Goal: Task Accomplishment & Management: Manage account settings

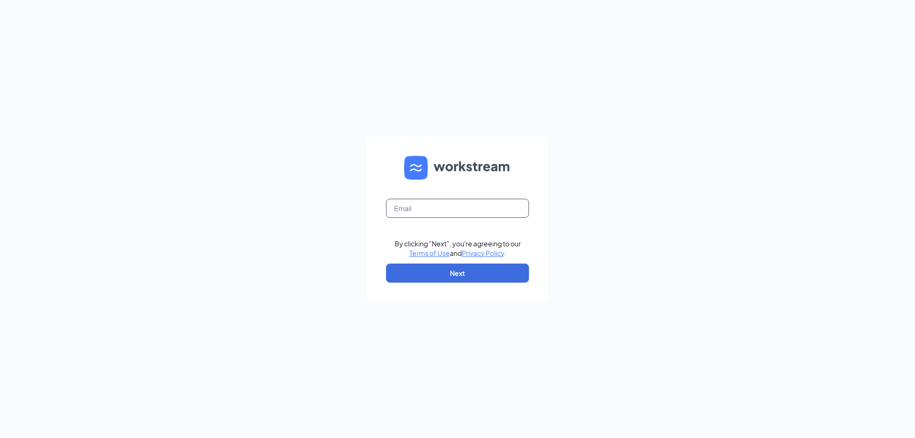
click at [419, 206] on input "text" at bounding box center [457, 208] width 143 height 19
type input "b"
type input "[EMAIL_ADDRESS][DOMAIN_NAME]"
click at [438, 271] on button "Next" at bounding box center [457, 273] width 143 height 19
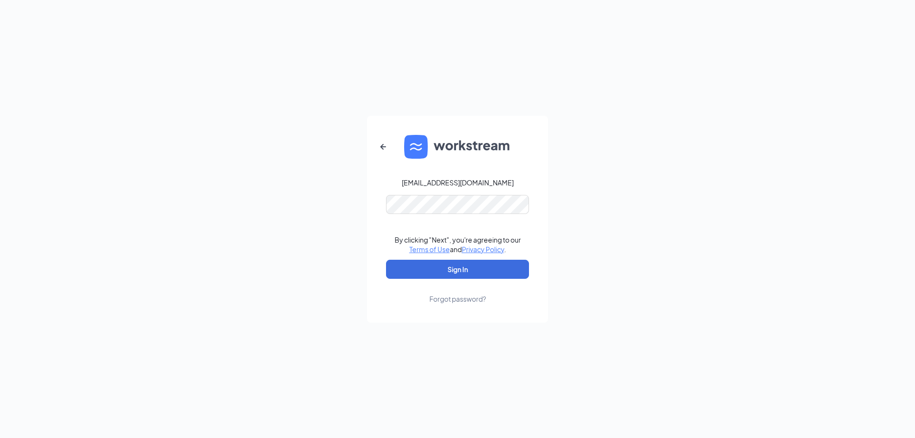
click at [444, 301] on div "Forgot password?" at bounding box center [458, 299] width 57 height 10
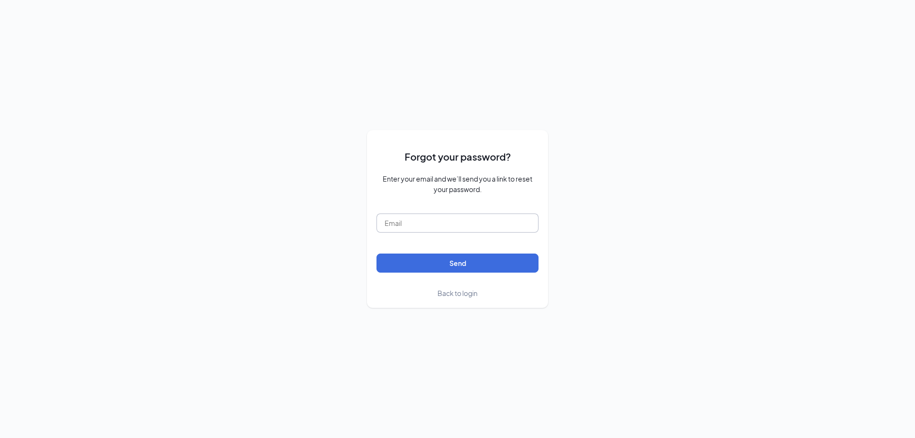
click at [469, 223] on input "text" at bounding box center [458, 223] width 162 height 19
click at [448, 261] on button "Send" at bounding box center [458, 263] width 162 height 19
click at [390, 221] on input "Briascott4@gmail.com" at bounding box center [458, 223] width 162 height 19
type input "briascott4@gmail.com"
click at [415, 260] on button "Send" at bounding box center [458, 263] width 162 height 19
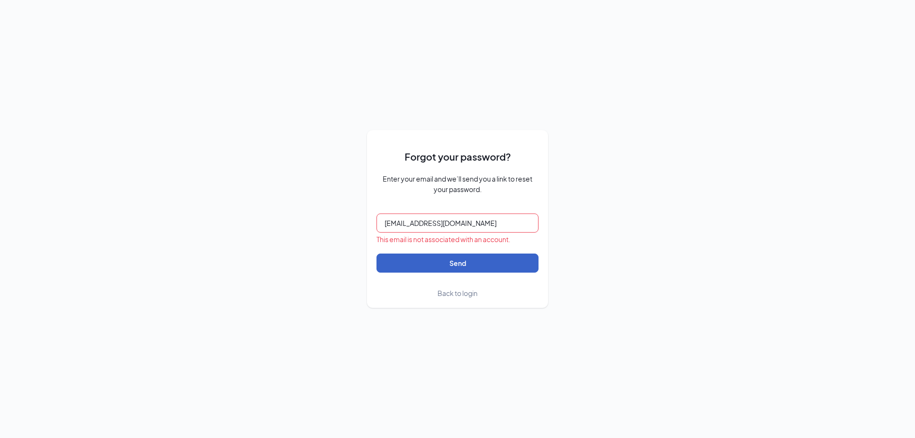
click at [471, 266] on button "Send" at bounding box center [458, 263] width 162 height 19
click at [466, 296] on span "Back to login" at bounding box center [458, 293] width 40 height 9
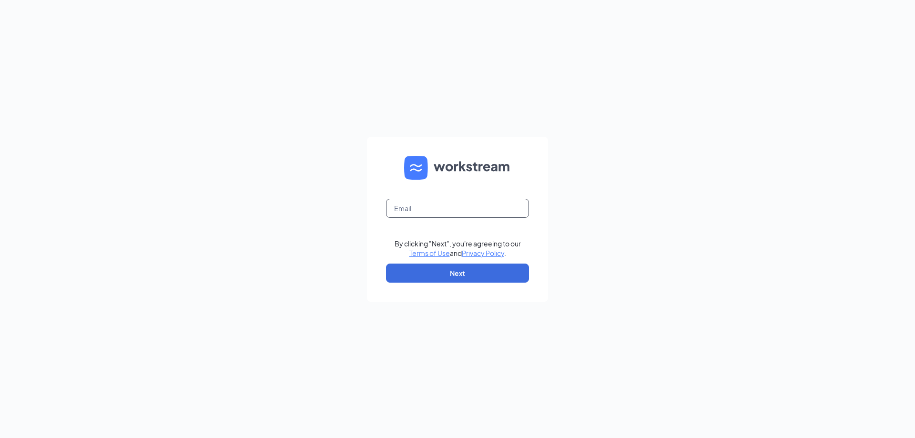
click at [432, 211] on input "text" at bounding box center [457, 208] width 143 height 19
type input "briascott4@gmail.com"
click at [452, 269] on button "Next" at bounding box center [457, 273] width 143 height 19
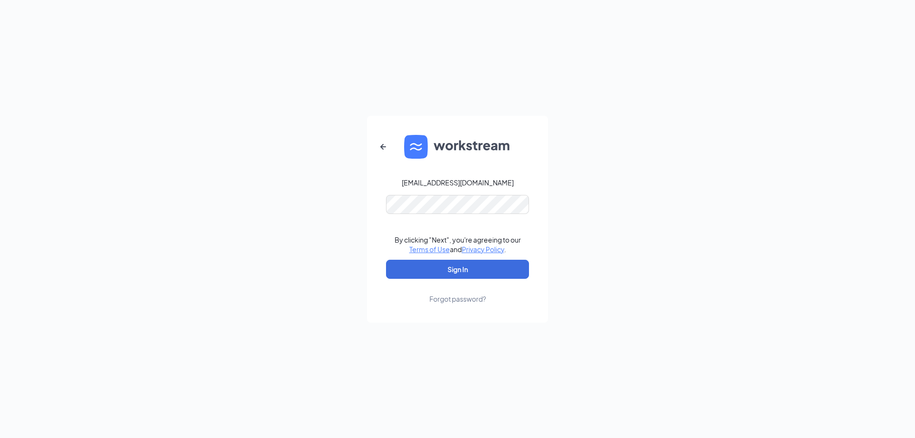
click at [430, 303] on div "Forgot password?" at bounding box center [458, 299] width 57 height 10
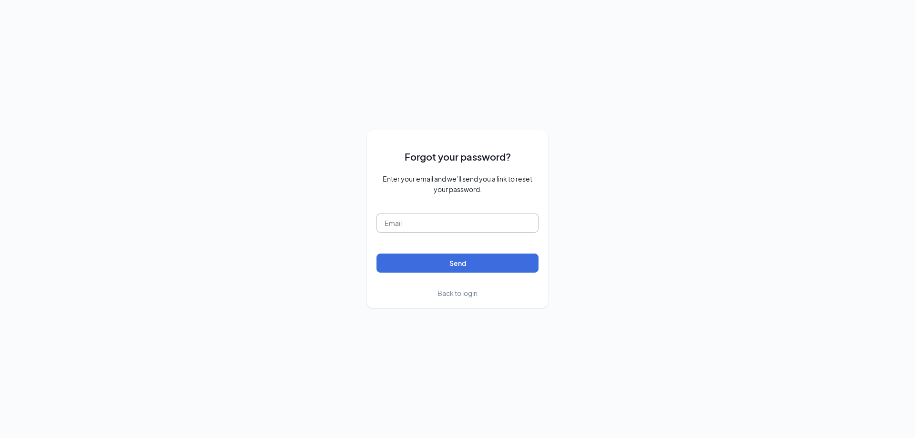
drag, startPoint x: 454, startPoint y: 209, endPoint x: 450, endPoint y: 218, distance: 9.8
click at [454, 210] on form "Forgot your password? Enter your email and we’ll send you a link to reset your …" at bounding box center [458, 219] width 162 height 159
click at [450, 221] on input "text" at bounding box center [458, 223] width 162 height 19
type input "briascott4@gmail.com"
click at [452, 264] on button "Send" at bounding box center [458, 263] width 162 height 19
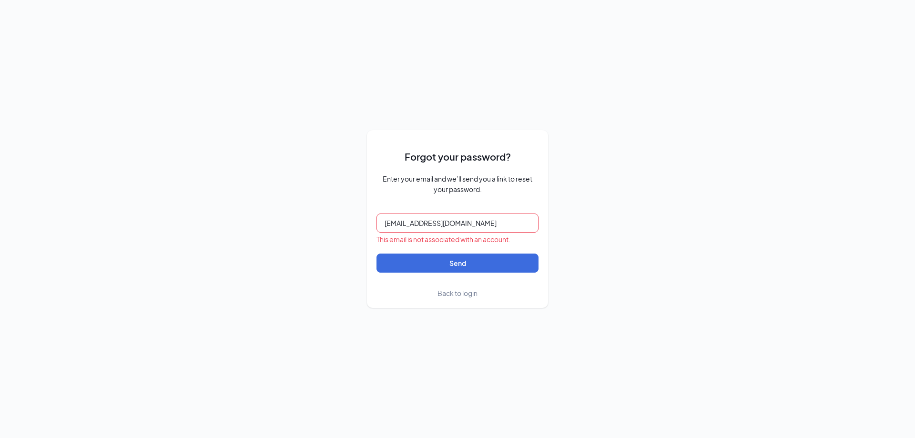
click at [447, 294] on span "Back to login" at bounding box center [458, 293] width 40 height 9
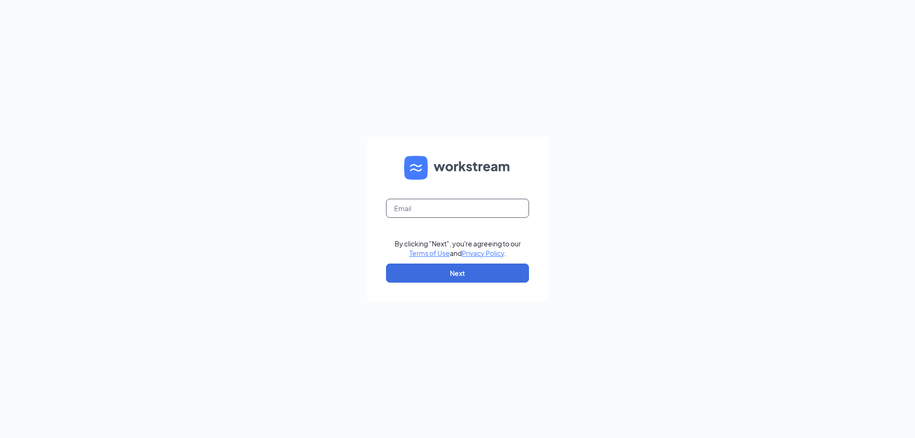
click at [454, 211] on input "text" at bounding box center [457, 208] width 143 height 19
click at [173, 239] on div "By clicking "Next", you're agreeing to our Terms of Use and Privacy Policy . Ne…" at bounding box center [457, 219] width 915 height 438
click at [435, 207] on input "text" at bounding box center [457, 208] width 143 height 19
click at [684, 161] on div "By clicking "Next", you're agreeing to our Terms of Use and Privacy Policy . Ne…" at bounding box center [457, 219] width 915 height 438
click at [437, 207] on input "text" at bounding box center [457, 208] width 143 height 19
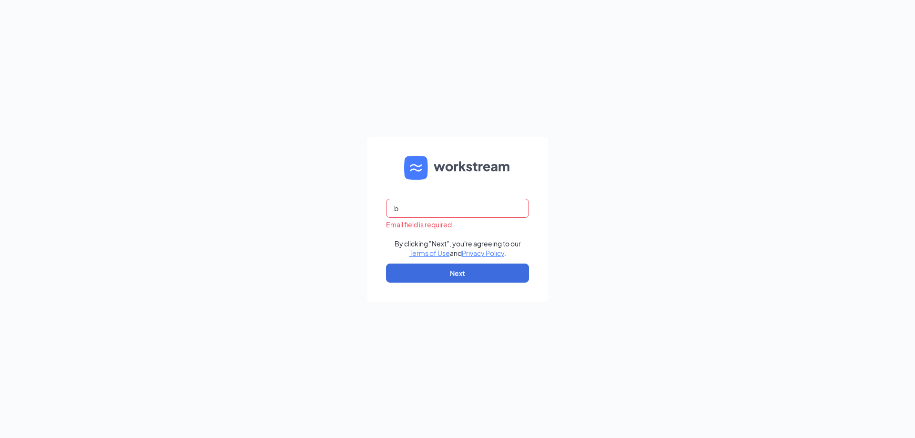
type input "briascott4@gmail.com"
click at [460, 275] on button "Next" at bounding box center [457, 273] width 143 height 19
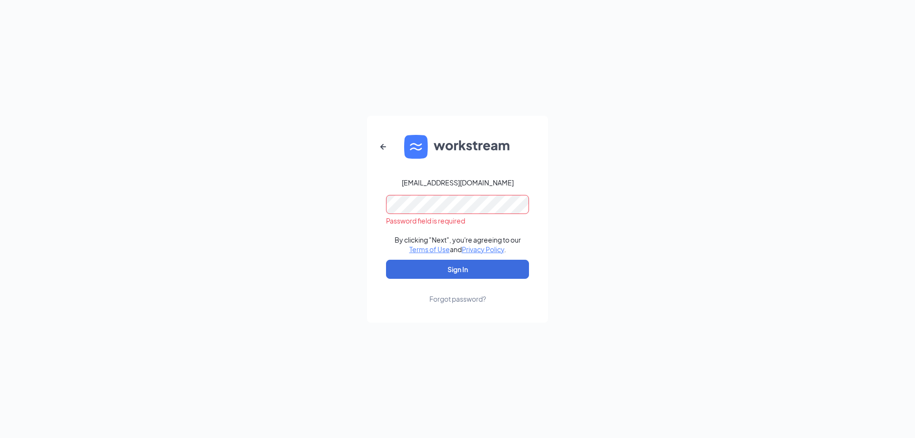
drag, startPoint x: 675, startPoint y: 235, endPoint x: 539, endPoint y: 5, distance: 267.2
click at [675, 229] on div "briascott4@gmail.com Password field is required By clicking "Next", you're agre…" at bounding box center [457, 219] width 915 height 438
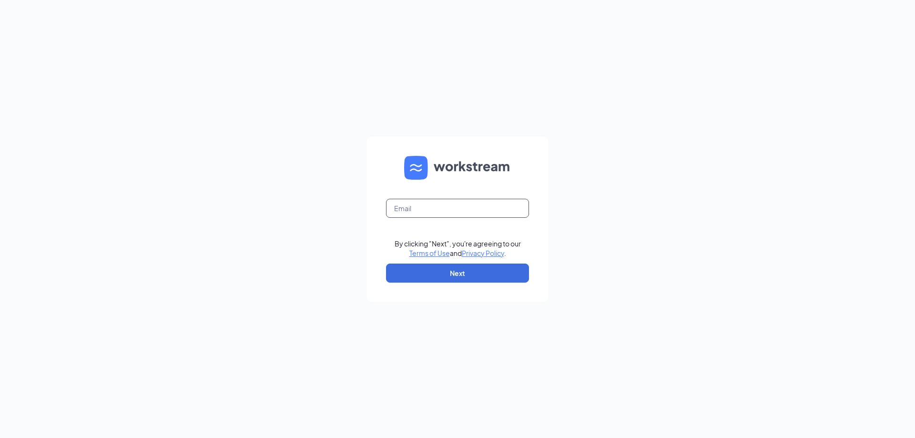
click at [424, 204] on input "text" at bounding box center [457, 208] width 143 height 19
type input "[EMAIL_ADDRESS][DOMAIN_NAME]"
click at [430, 270] on button "Next" at bounding box center [457, 273] width 143 height 19
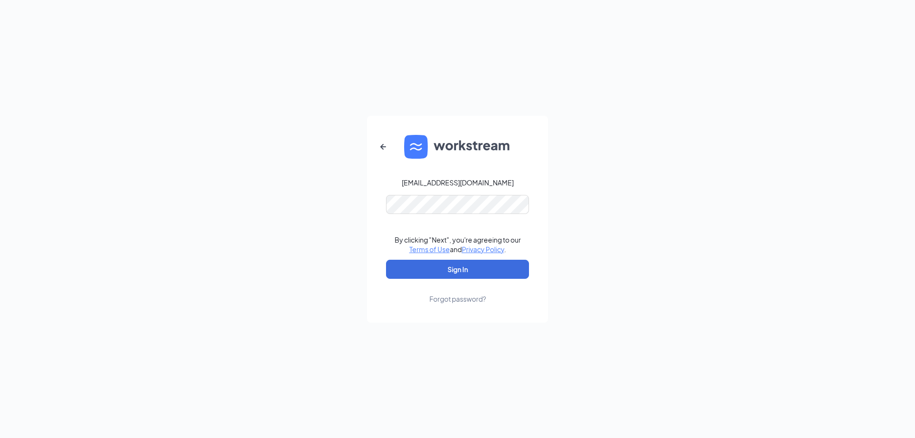
click at [449, 301] on div "Forgot password?" at bounding box center [458, 299] width 57 height 10
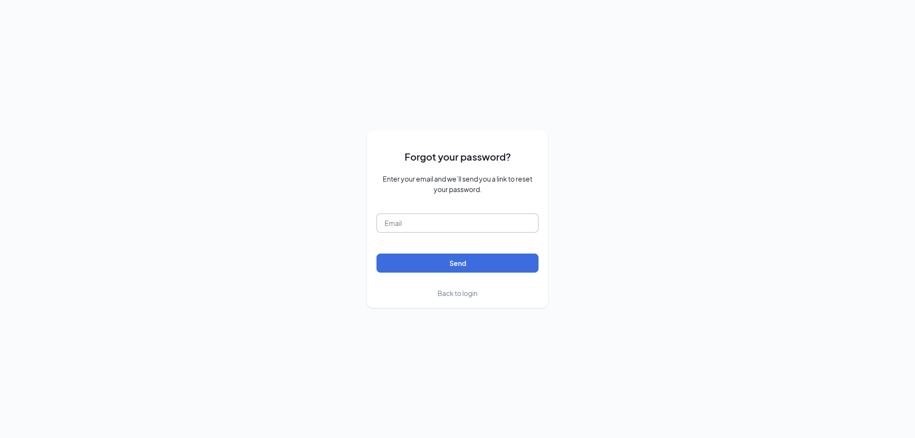
click at [422, 225] on input "text" at bounding box center [458, 223] width 162 height 19
type input "briascott4@gmail.com"
click at [437, 260] on button "Send" at bounding box center [458, 263] width 162 height 19
click at [450, 293] on span "Back to login" at bounding box center [458, 293] width 40 height 9
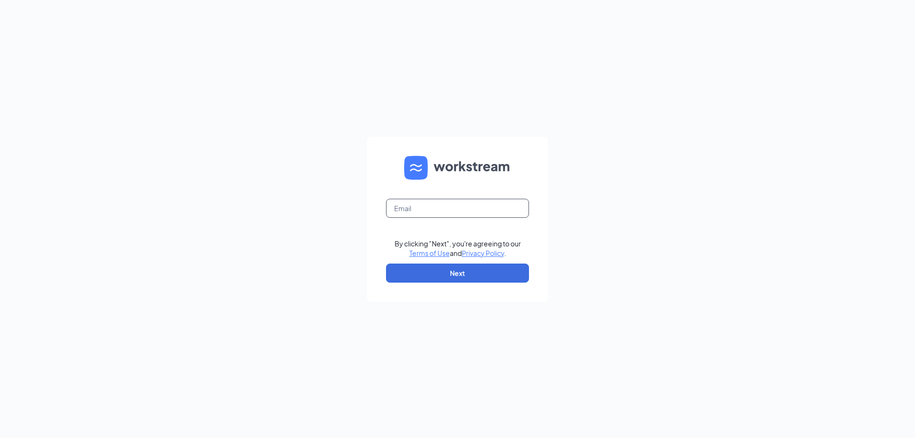
click at [437, 205] on input "text" at bounding box center [457, 208] width 143 height 19
click at [182, 189] on div "By clicking "Next", you're agreeing to our Terms of Use and Privacy Policy . Ne…" at bounding box center [457, 219] width 915 height 438
click at [464, 207] on input "text" at bounding box center [457, 208] width 143 height 19
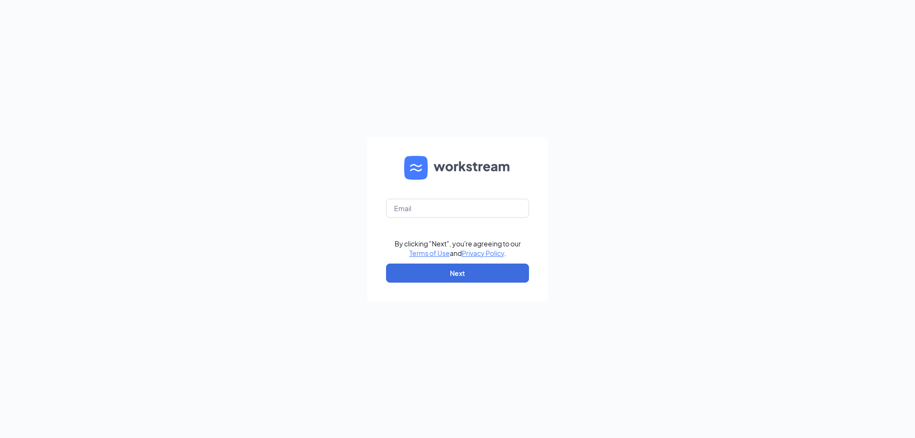
click at [255, 230] on div "By clicking "Next", you're agreeing to our Terms of Use and Privacy Policy . Ne…" at bounding box center [457, 219] width 915 height 438
click at [482, 210] on input "text" at bounding box center [457, 208] width 143 height 19
click at [577, 193] on div "Email field is required By clicking "Next", you're agreeing to our Terms of Use…" at bounding box center [457, 219] width 915 height 438
click at [430, 225] on div "Email field is required" at bounding box center [457, 225] width 143 height 10
click at [429, 213] on input "text" at bounding box center [457, 208] width 143 height 19
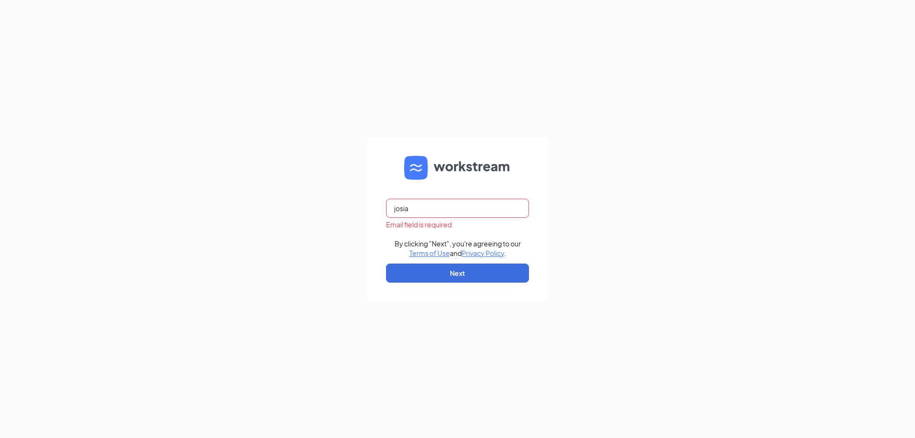
type input "josiahboone117@outlook.com"
click at [440, 268] on button "Next" at bounding box center [457, 273] width 143 height 19
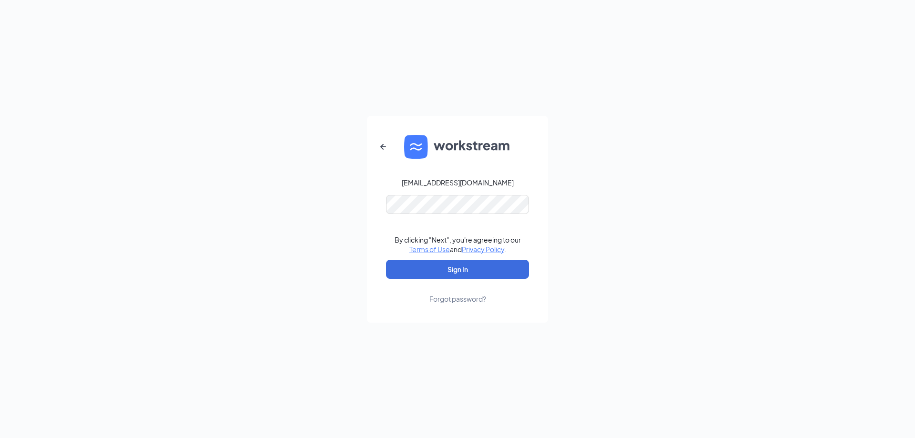
click at [471, 297] on div "Forgot password?" at bounding box center [458, 299] width 57 height 10
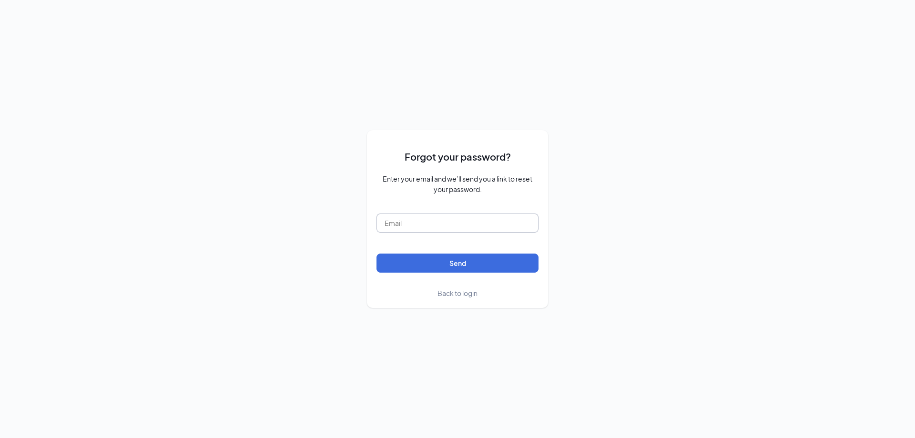
click at [411, 228] on input "text" at bounding box center [458, 223] width 162 height 19
type input "josiahboone117@outlook.com"
click at [409, 262] on button "Send" at bounding box center [458, 263] width 162 height 19
drag, startPoint x: 491, startPoint y: 224, endPoint x: 259, endPoint y: 223, distance: 231.2
click at [259, 223] on div "Forgot your password? Enter your email and we’ll send you a link to reset your …" at bounding box center [457, 219] width 915 height 438
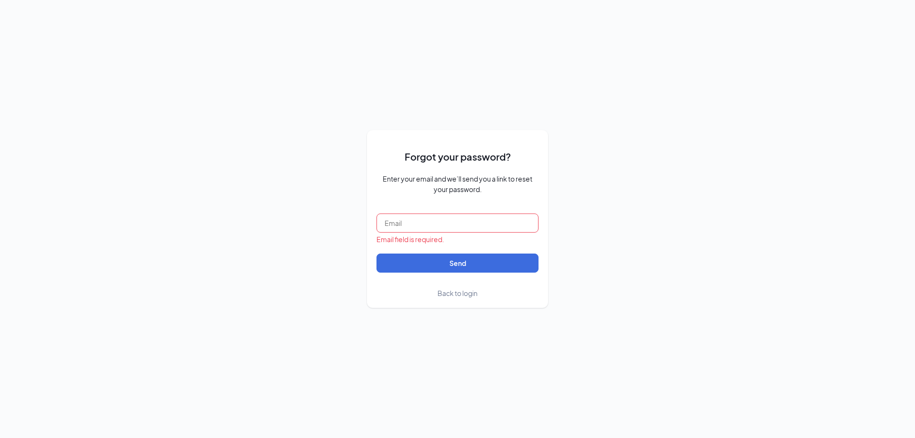
click at [395, 219] on input "text" at bounding box center [458, 223] width 162 height 19
click at [750, 186] on div "Forgot your password? Enter your email and we’ll send you a link to reset your …" at bounding box center [457, 219] width 915 height 438
click at [553, 86] on div "Forgot your password? Enter your email and we’ll send you a link to reset your …" at bounding box center [457, 219] width 915 height 438
click at [725, 292] on div "Forgot your password? Enter your email and we’ll send you a link to reset your …" at bounding box center [457, 219] width 915 height 438
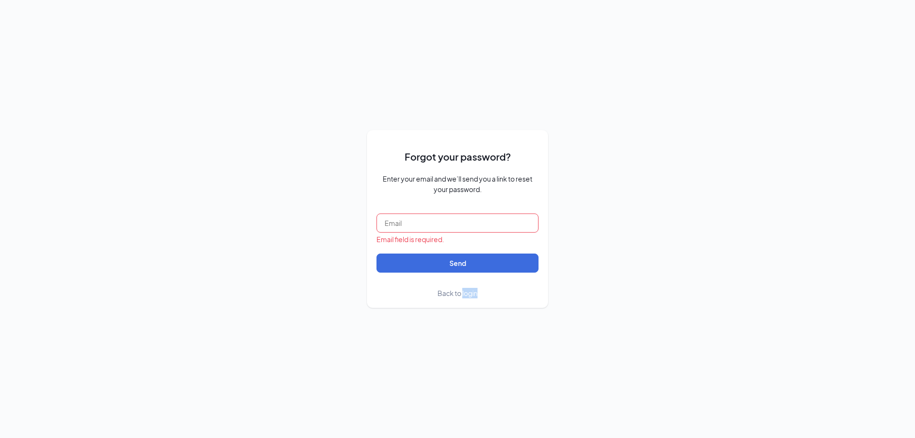
click at [636, 291] on div "Forgot your password? Enter your email and we’ll send you a link to reset your …" at bounding box center [457, 219] width 915 height 438
